Goal: Find specific page/section: Find specific page/section

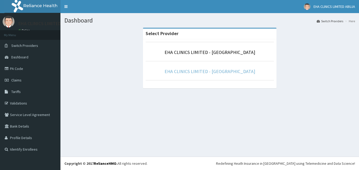
click at [187, 74] on link "EHA CLINICS LIMITED - [GEOGRAPHIC_DATA]" at bounding box center [209, 72] width 91 height 6
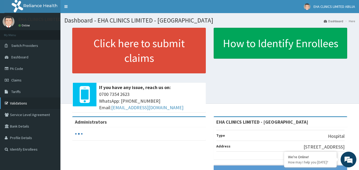
click at [27, 105] on link "Validations" at bounding box center [30, 104] width 60 height 12
